Goal: Information Seeking & Learning: Learn about a topic

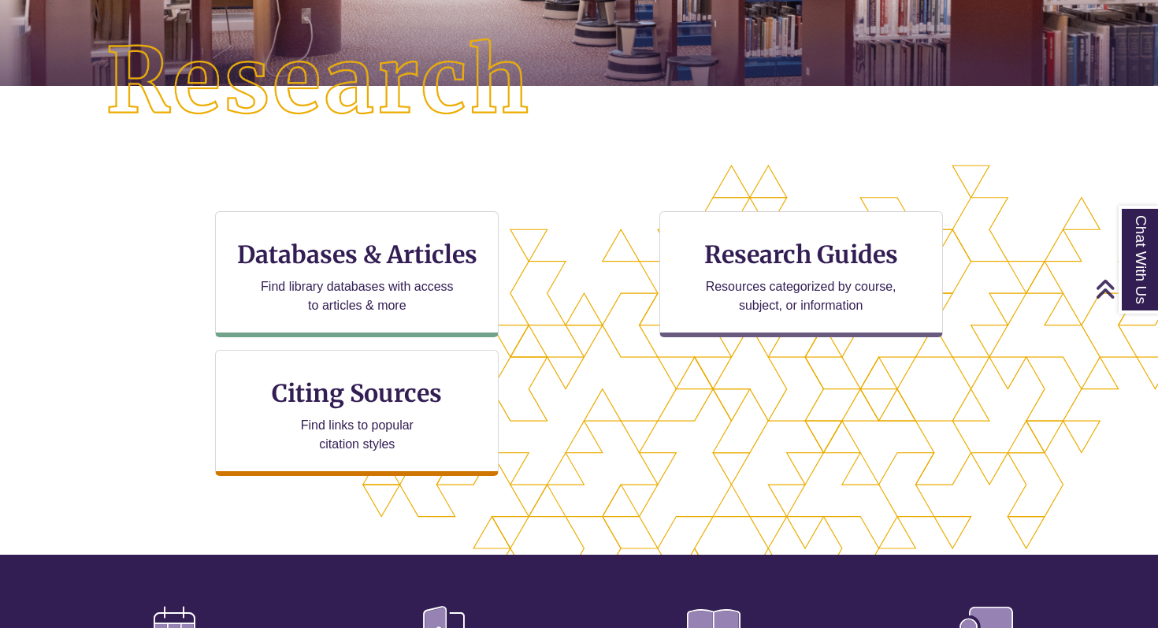
scroll to position [378, 0]
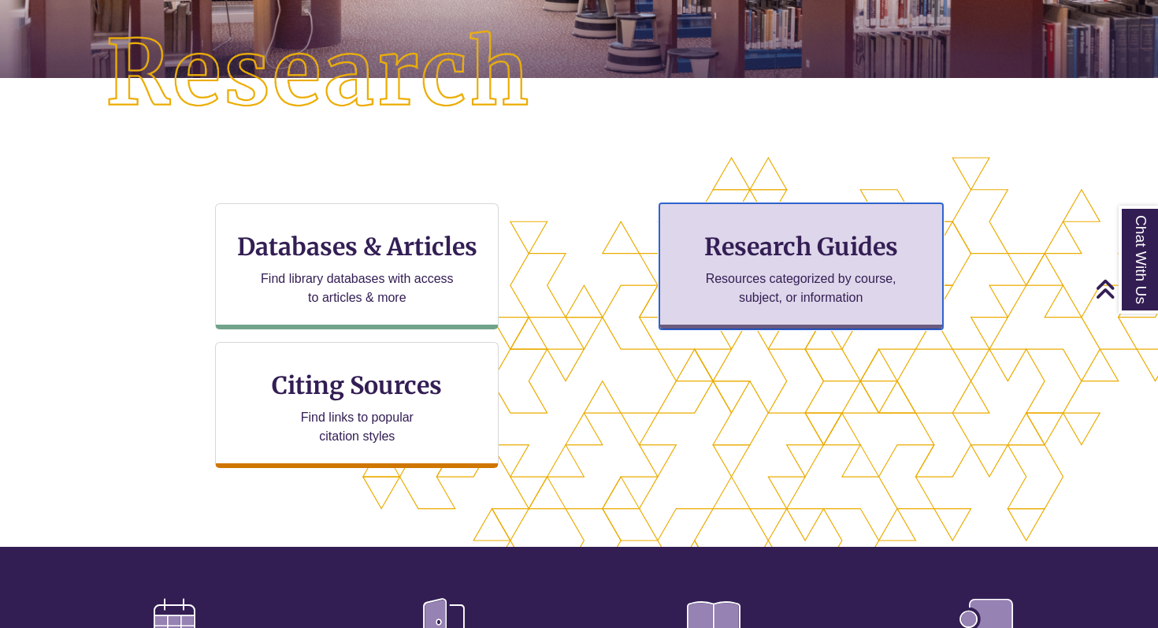
click at [743, 241] on h3 "Research Guides" at bounding box center [801, 247] width 257 height 30
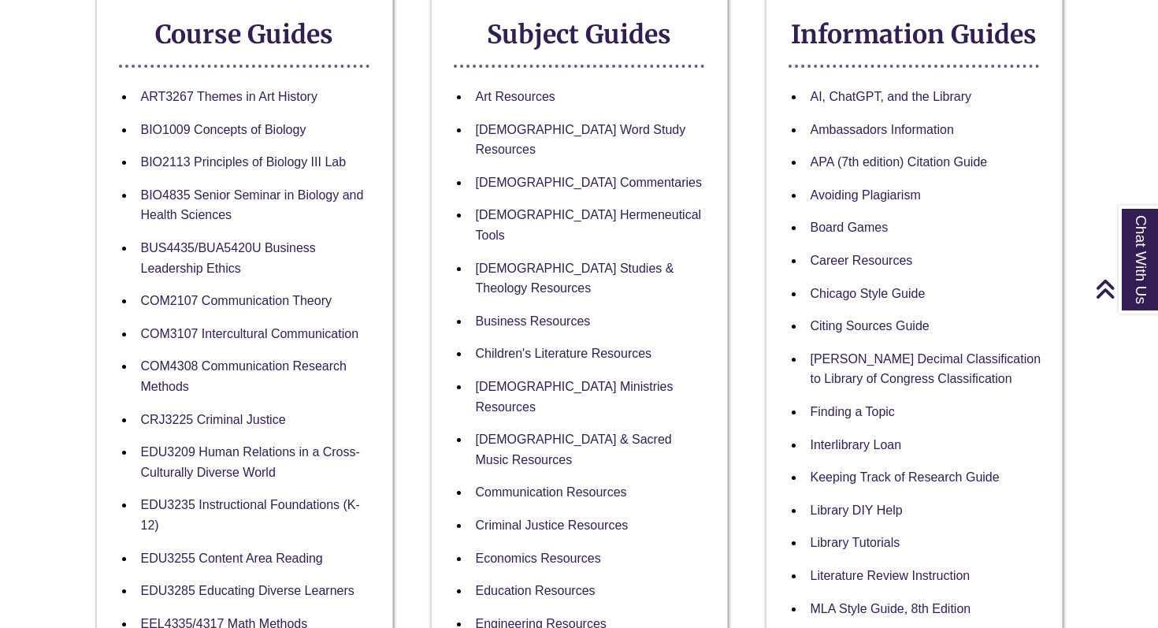
scroll to position [317, 0]
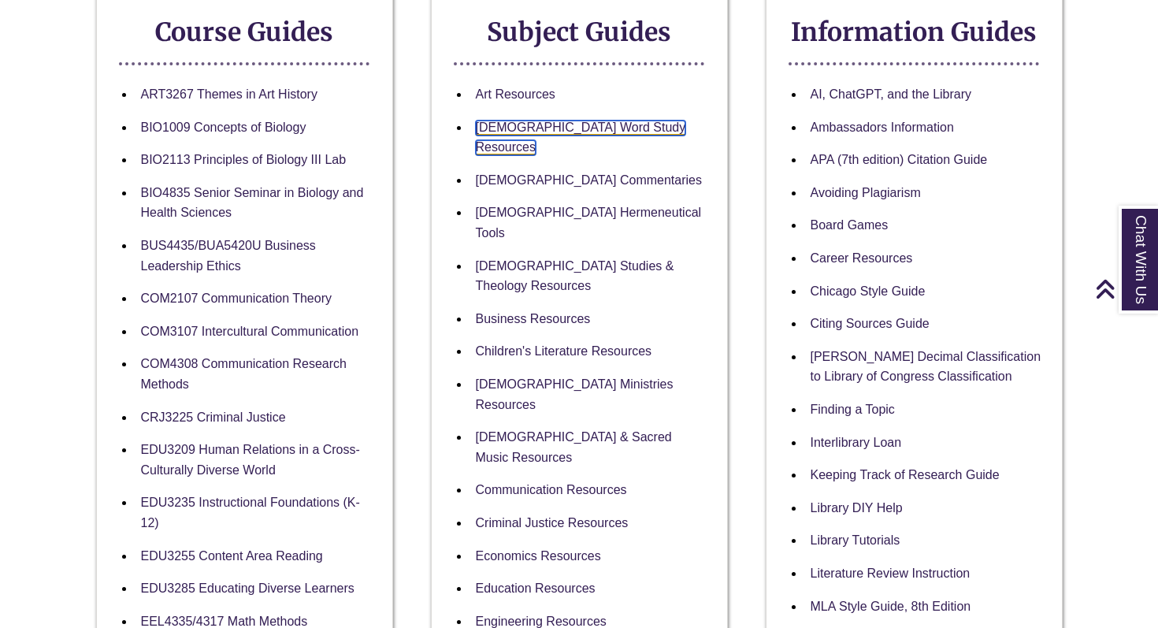
click at [559, 129] on link "[DEMOGRAPHIC_DATA] Word Study Resources" at bounding box center [581, 138] width 210 height 35
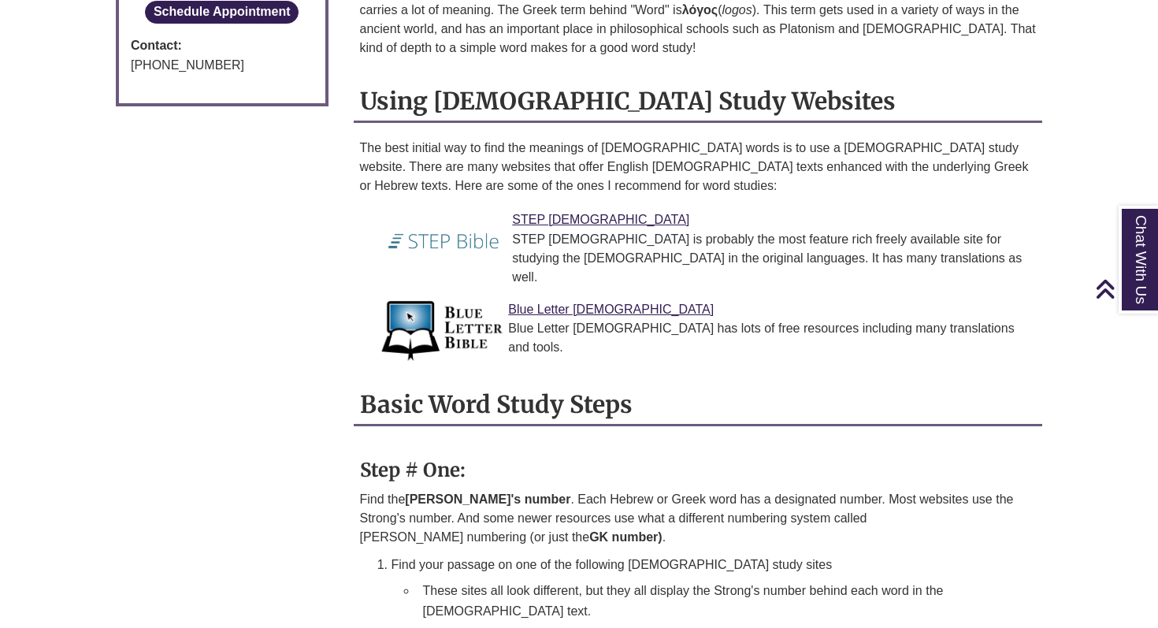
scroll to position [1189, 0]
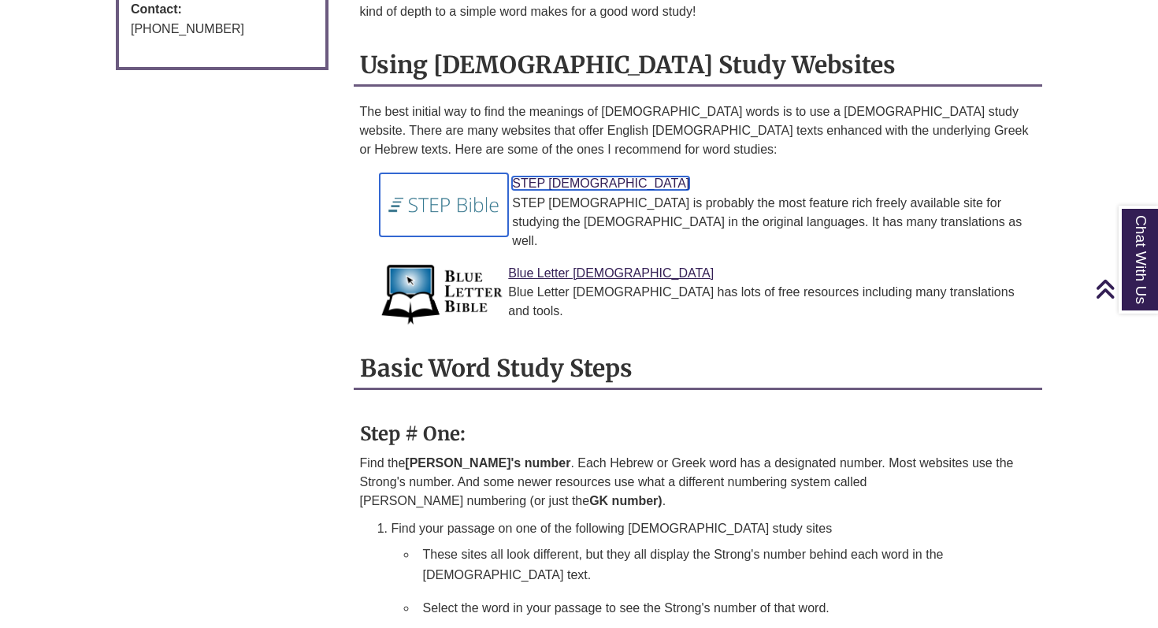
click at [555, 176] on link "STEP [DEMOGRAPHIC_DATA]" at bounding box center [600, 182] width 177 height 13
